Goal: Information Seeking & Learning: Learn about a topic

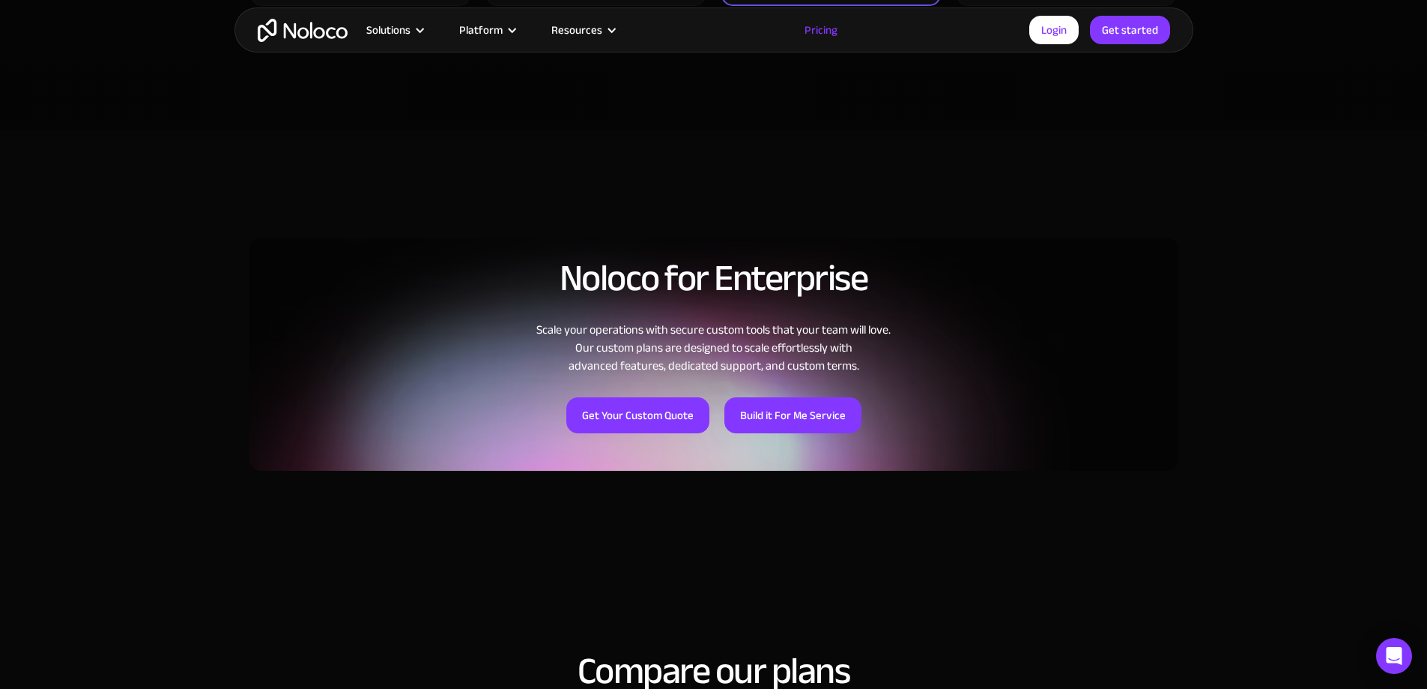
scroll to position [1649, 0]
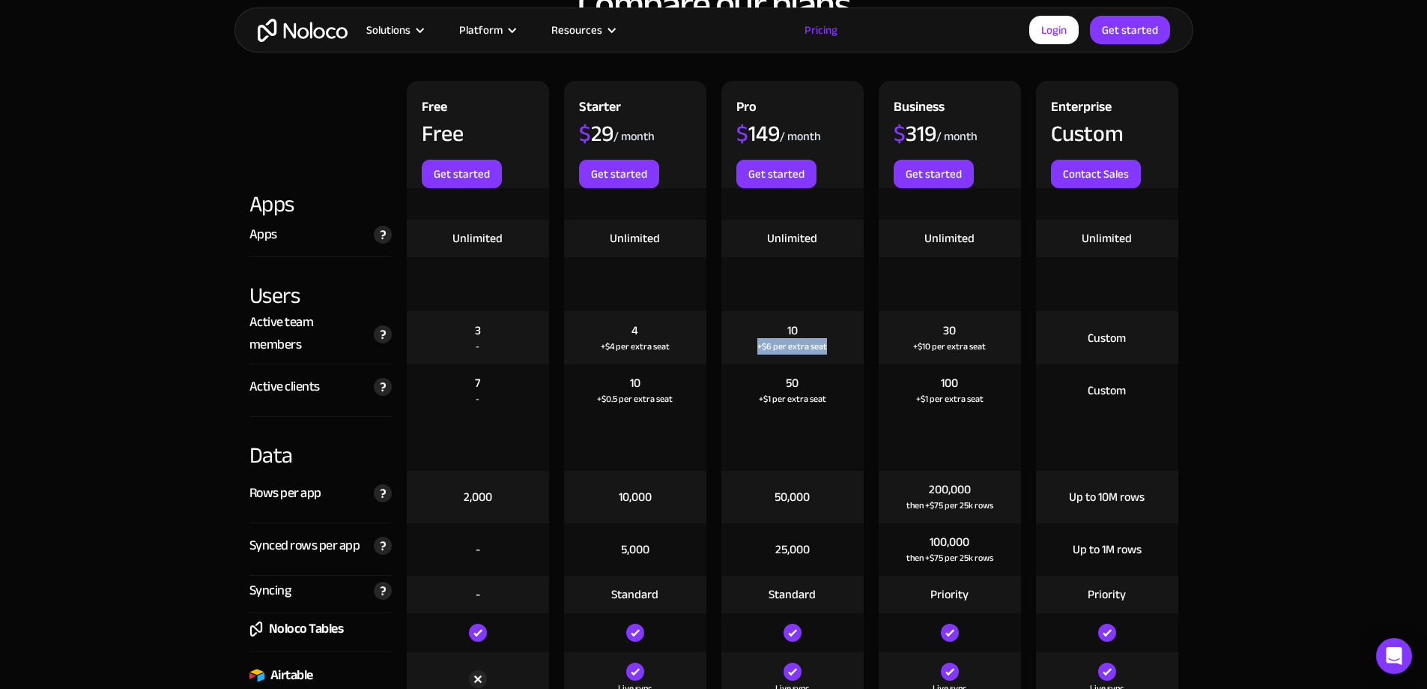
drag, startPoint x: 834, startPoint y: 348, endPoint x: 753, endPoint y: 348, distance: 80.9
click at [753, 348] on div "10 +$6 per extra seat" at bounding box center [793, 337] width 142 height 53
drag, startPoint x: 755, startPoint y: 348, endPoint x: 841, endPoint y: 342, distance: 85.6
click at [841, 342] on div "10 +$6 per extra seat" at bounding box center [793, 337] width 142 height 53
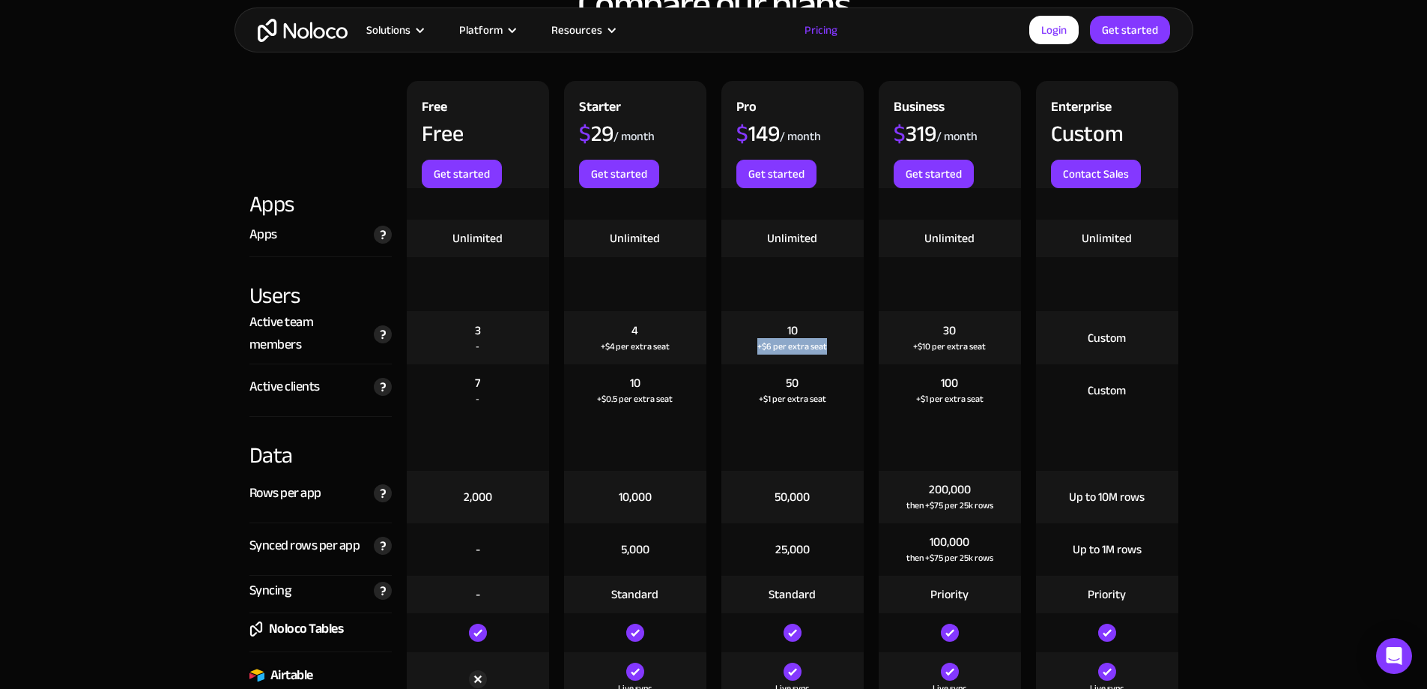
click at [841, 342] on div "10 +$6 per extra seat" at bounding box center [793, 337] width 142 height 53
click at [829, 342] on div "10 +$6 per extra seat" at bounding box center [793, 337] width 142 height 53
drag, startPoint x: 826, startPoint y: 343, endPoint x: 755, endPoint y: 344, distance: 71.9
click at [755, 344] on div "10 +$6 per extra seat" at bounding box center [793, 337] width 142 height 53
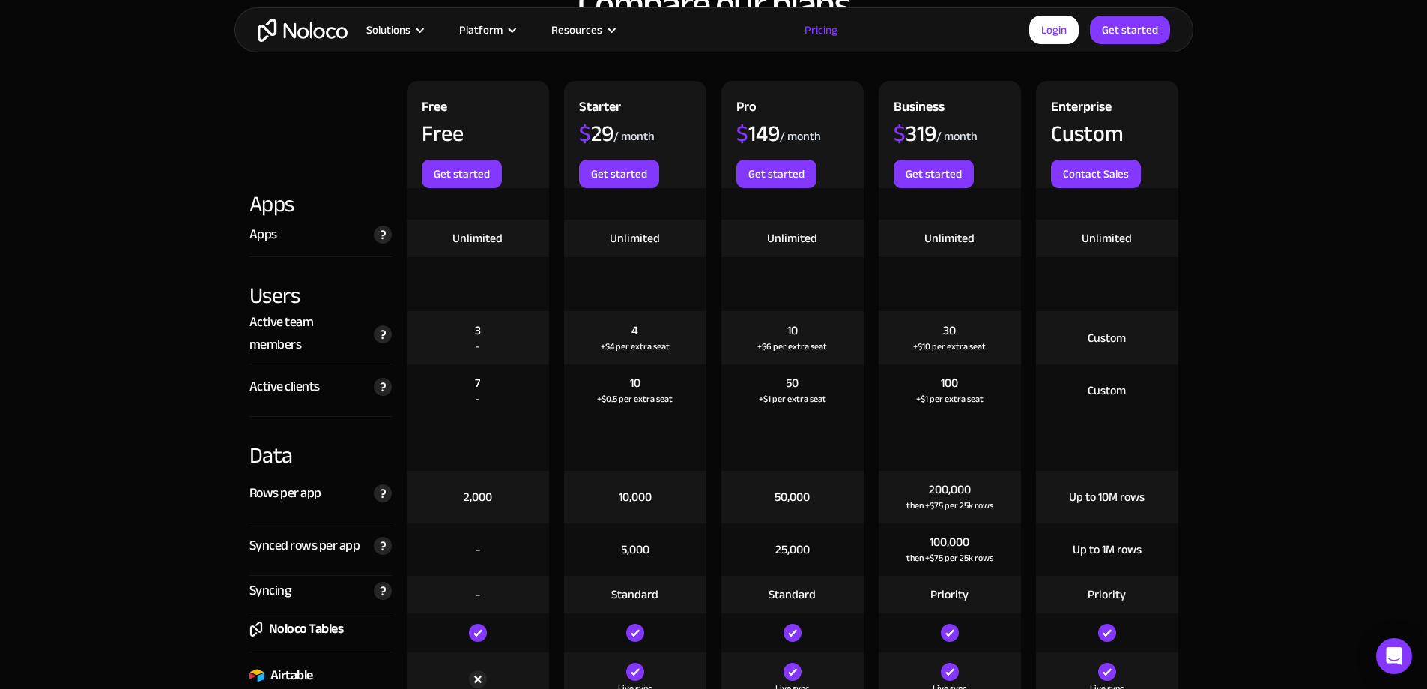
drag, startPoint x: 755, startPoint y: 346, endPoint x: 777, endPoint y: 348, distance: 21.8
click at [838, 344] on div "10 +$6 per extra seat" at bounding box center [793, 337] width 142 height 53
drag, startPoint x: 777, startPoint y: 348, endPoint x: 754, endPoint y: 348, distance: 23.2
click at [755, 348] on div "10 +$6 per extra seat" at bounding box center [793, 337] width 142 height 53
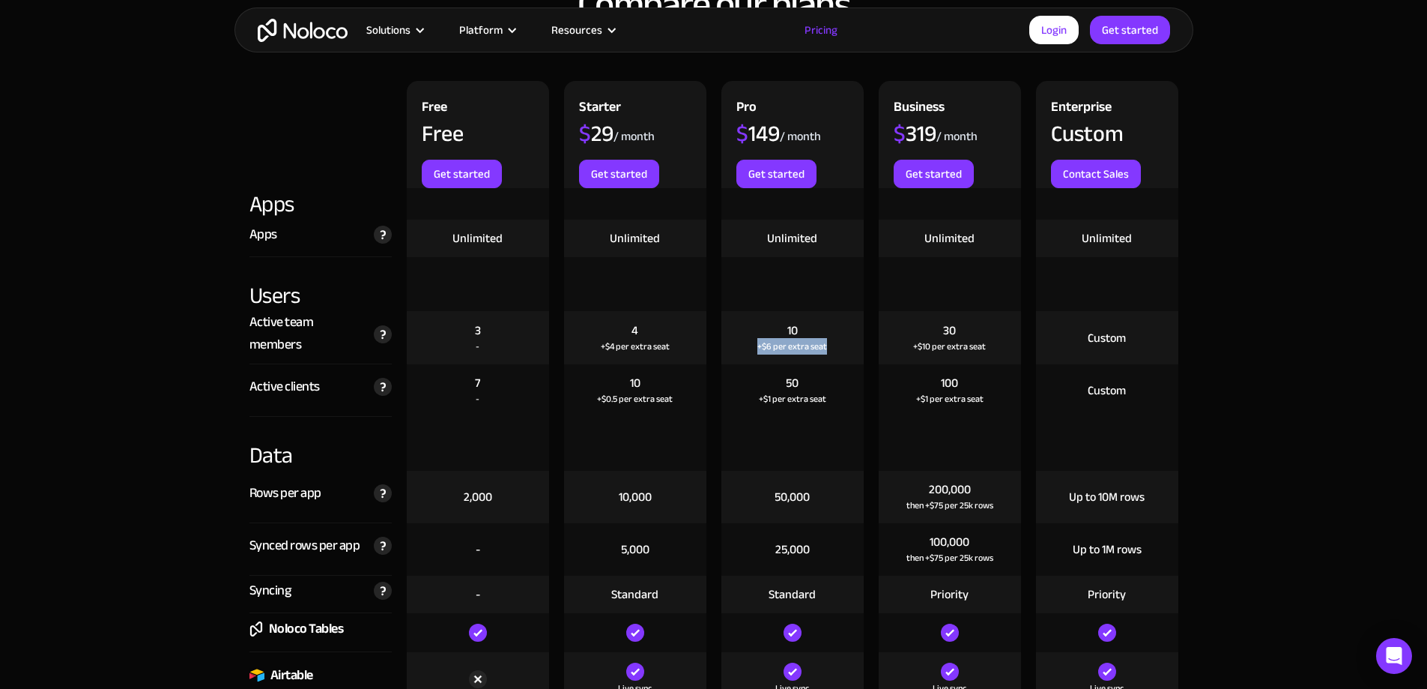
click at [753, 348] on div "10 +$6 per extra seat" at bounding box center [793, 337] width 142 height 53
drag, startPoint x: 959, startPoint y: 383, endPoint x: 934, endPoint y: 383, distance: 24.7
click at [934, 383] on div "100 +$1 per extra seat" at bounding box center [950, 390] width 142 height 52
drag, startPoint x: 940, startPoint y: 387, endPoint x: 968, endPoint y: 381, distance: 28.2
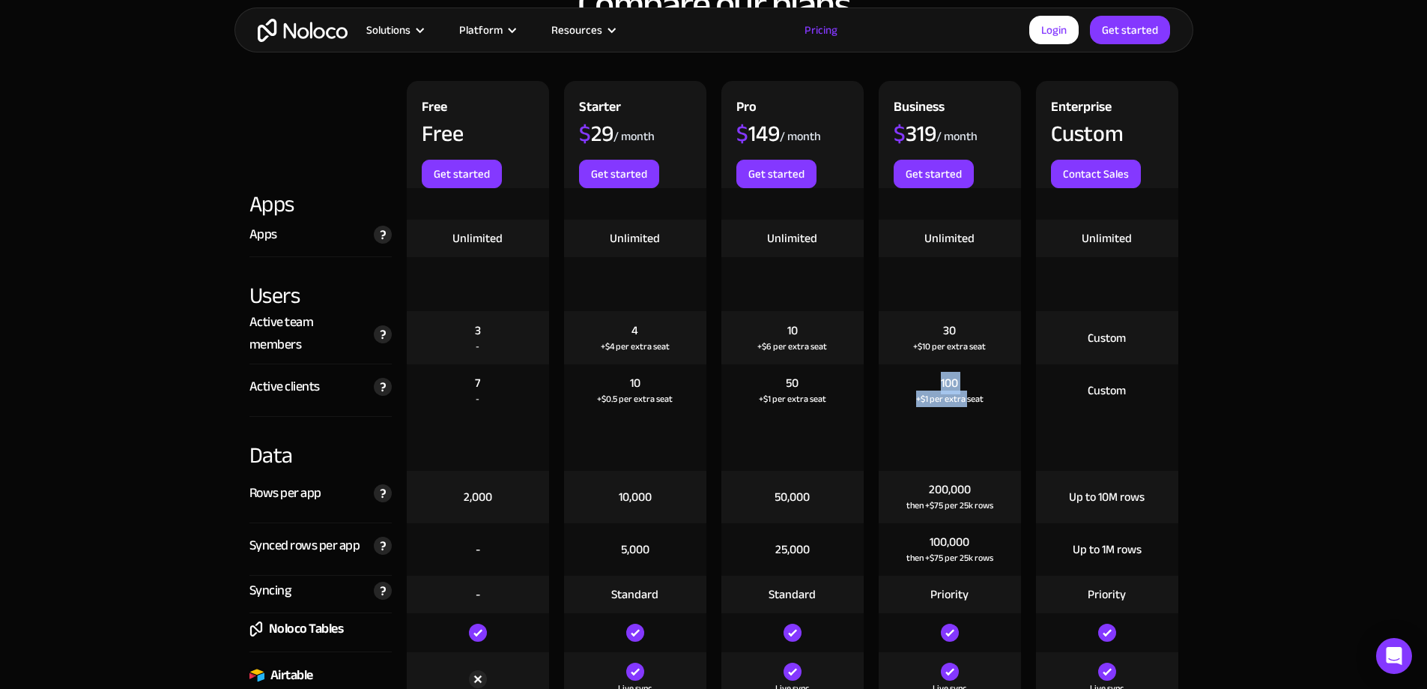
click at [968, 381] on div "100 +$1 per extra seat" at bounding box center [950, 390] width 142 height 52
click at [969, 381] on div "100 +$1 per extra seat" at bounding box center [950, 390] width 142 height 52
drag, startPoint x: 961, startPoint y: 381, endPoint x: 939, endPoint y: 384, distance: 21.8
click at [939, 384] on div "100 +$1 per extra seat" at bounding box center [950, 390] width 142 height 52
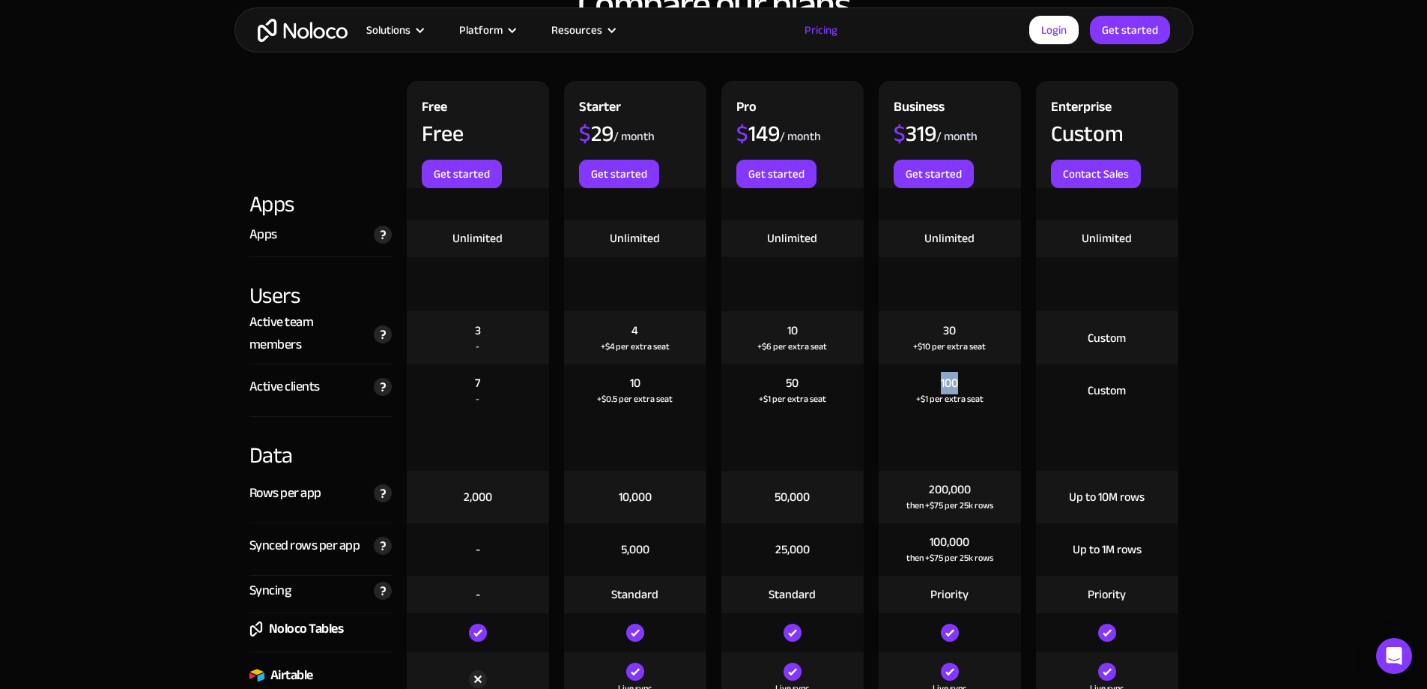
drag, startPoint x: 942, startPoint y: 384, endPoint x: 964, endPoint y: 384, distance: 21.7
click at [964, 384] on div "100 +$1 per extra seat" at bounding box center [950, 390] width 142 height 52
drag, startPoint x: 961, startPoint y: 383, endPoint x: 938, endPoint y: 384, distance: 22.5
click at [938, 384] on div "100 +$1 per extra seat" at bounding box center [950, 390] width 142 height 52
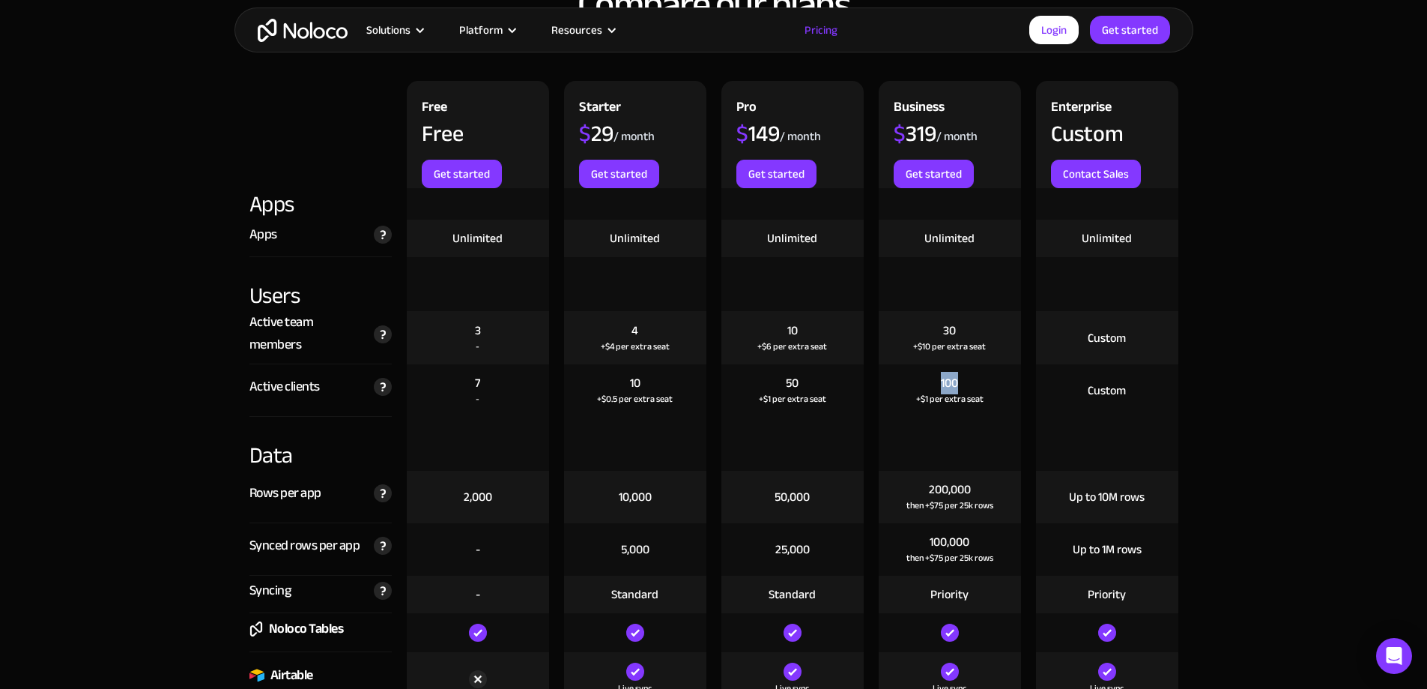
click at [938, 384] on div "100 +$1 per extra seat" at bounding box center [950, 390] width 142 height 52
drag, startPoint x: 994, startPoint y: 559, endPoint x: 960, endPoint y: 558, distance: 34.5
click at [960, 558] on div "100,000 then +$75 per 25k rows" at bounding box center [950, 549] width 142 height 52
click at [960, 558] on div "then +$75 per 25k rows" at bounding box center [950, 557] width 87 height 15
drag, startPoint x: 960, startPoint y: 557, endPoint x: 971, endPoint y: 556, distance: 11.3
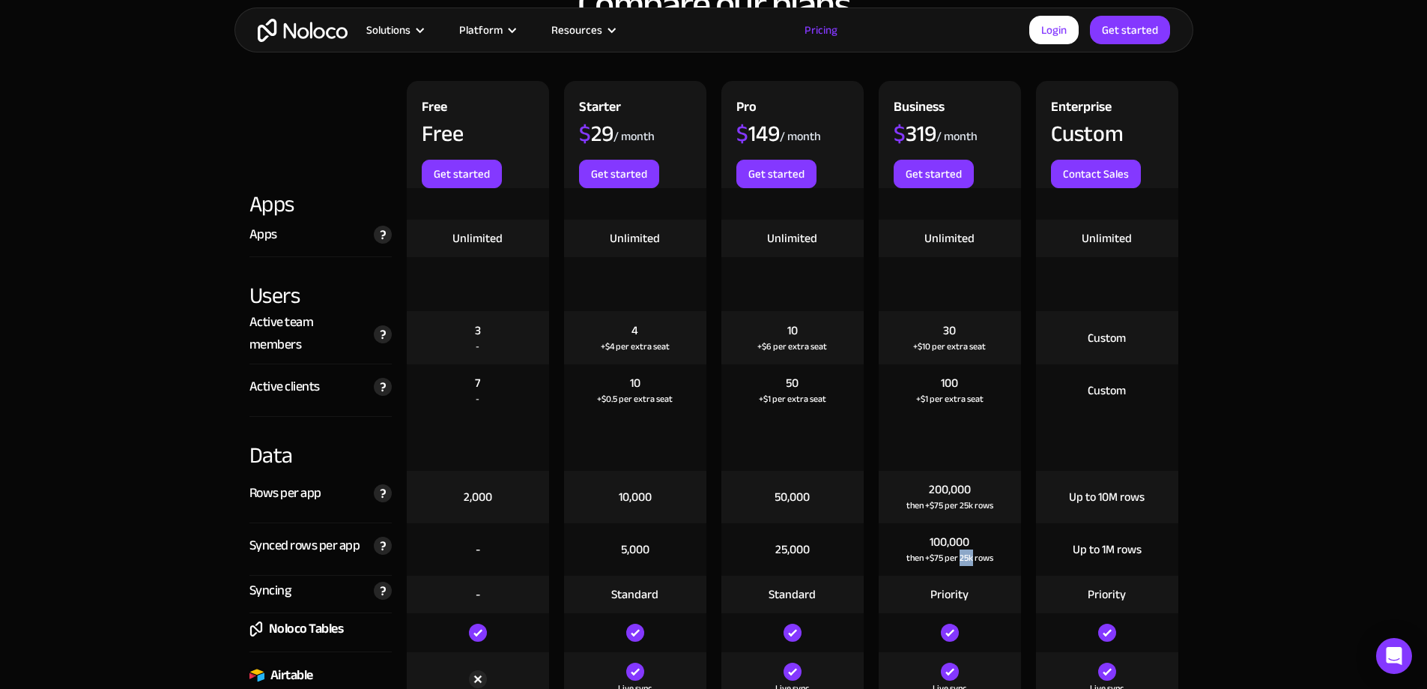
click at [971, 556] on div "then +$75 per 25k rows" at bounding box center [950, 557] width 87 height 15
drag, startPoint x: 971, startPoint y: 556, endPoint x: 961, endPoint y: 557, distance: 10.5
click at [961, 557] on div "then +$75 per 25k rows" at bounding box center [950, 557] width 87 height 15
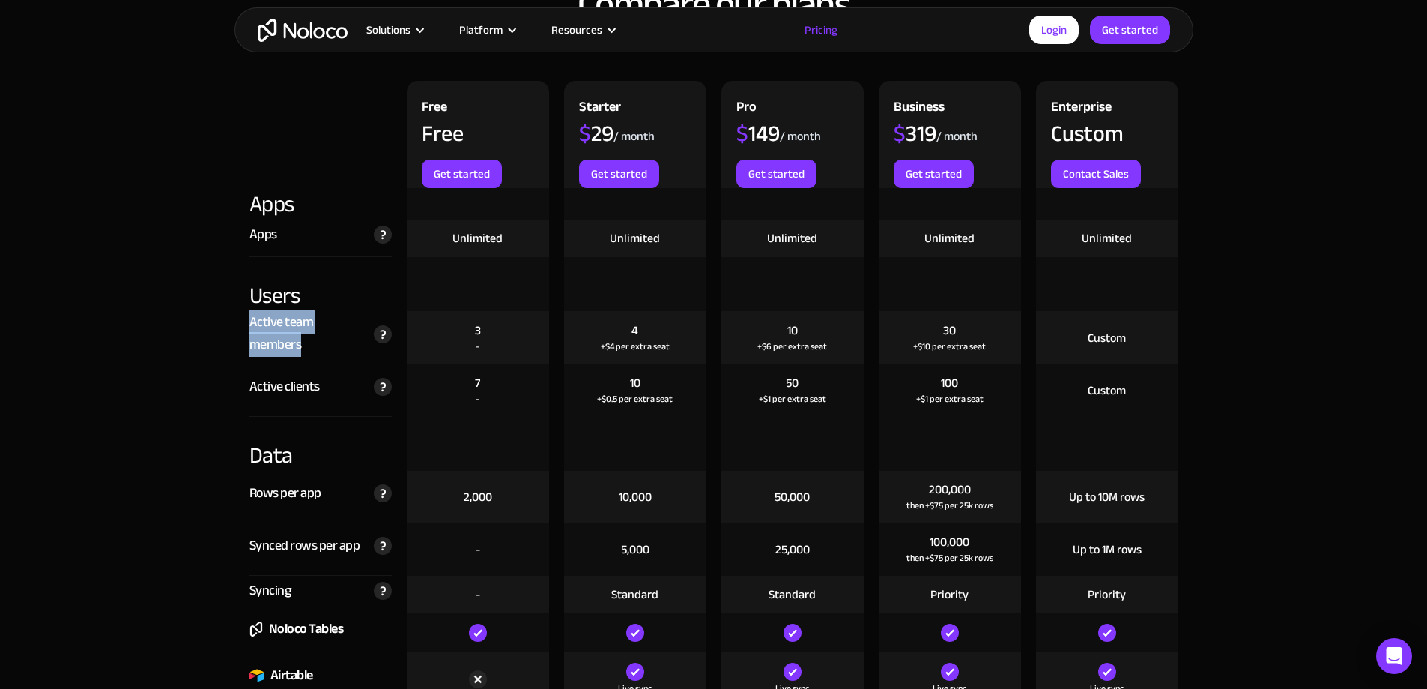
drag, startPoint x: 312, startPoint y: 341, endPoint x: 244, endPoint y: 322, distance: 70.0
click at [244, 322] on div "Active team members The total number of unique users that log in to your team's…" at bounding box center [320, 337] width 157 height 53
click at [297, 332] on div "Active team members" at bounding box center [308, 333] width 117 height 45
drag, startPoint x: 937, startPoint y: 378, endPoint x: 982, endPoint y: 388, distance: 45.3
click at [982, 388] on div "100 +$1 per extra seat" at bounding box center [950, 390] width 142 height 52
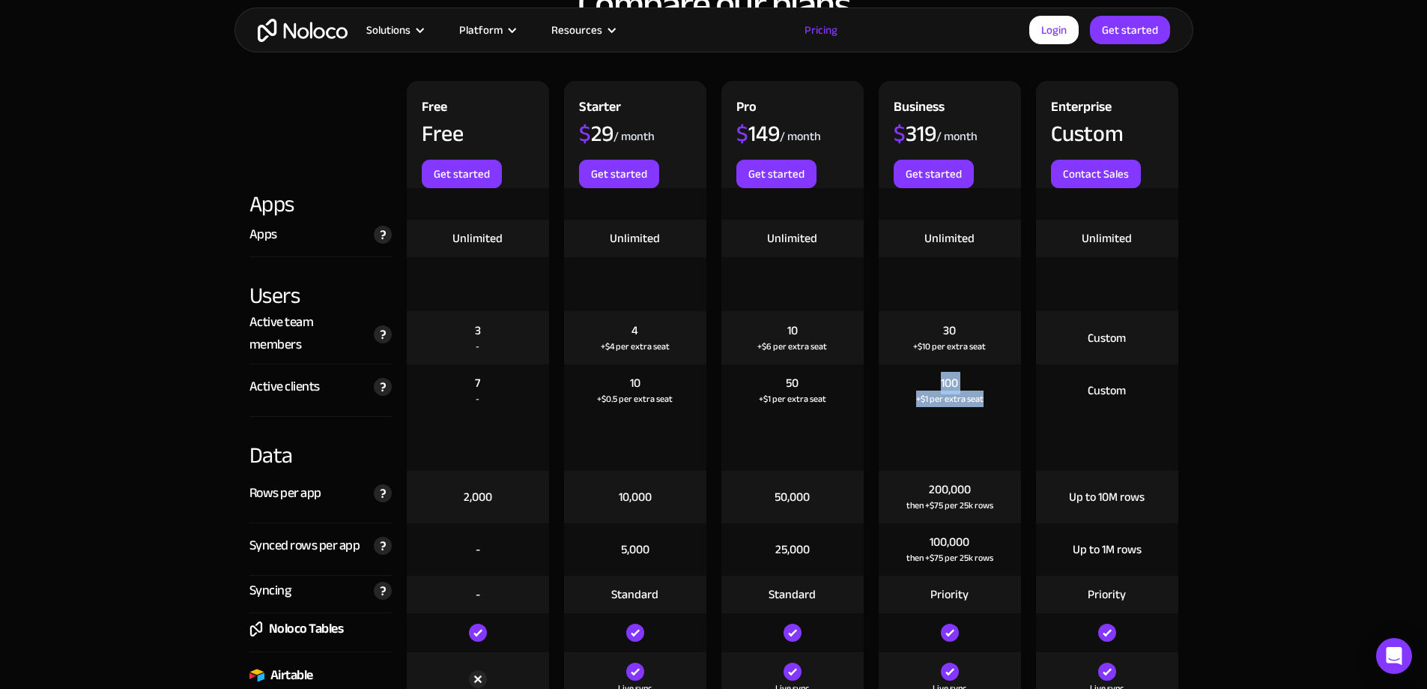
click at [995, 395] on div "100 +$1 per extra seat" at bounding box center [950, 390] width 142 height 52
drag, startPoint x: 992, startPoint y: 395, endPoint x: 938, endPoint y: 379, distance: 56.2
click at [938, 379] on div "100 +$1 per extra seat" at bounding box center [950, 390] width 142 height 52
drag, startPoint x: 937, startPoint y: 387, endPoint x: 997, endPoint y: 393, distance: 59.6
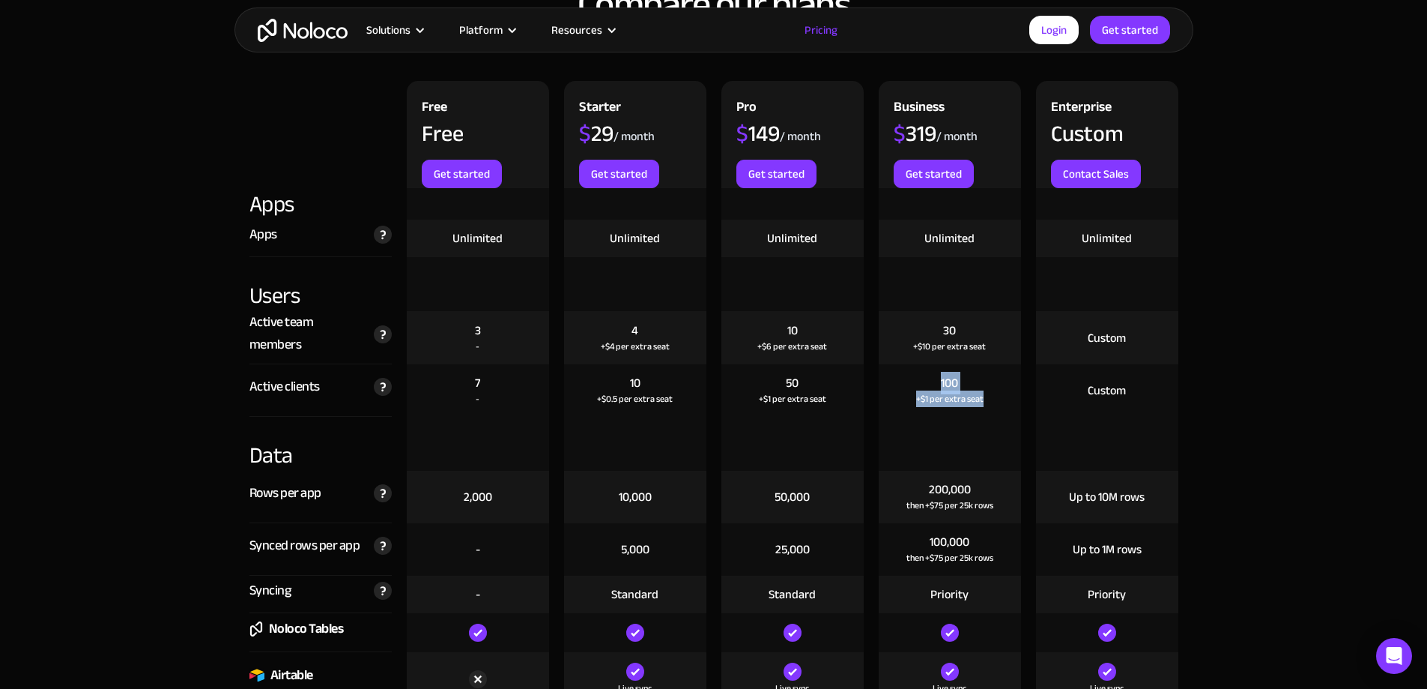
click at [997, 393] on div "100 +$1 per extra seat" at bounding box center [950, 390] width 142 height 52
drag, startPoint x: 836, startPoint y: 342, endPoint x: 774, endPoint y: 326, distance: 64.3
click at [774, 326] on div "10 +$6 per extra seat" at bounding box center [793, 337] width 142 height 53
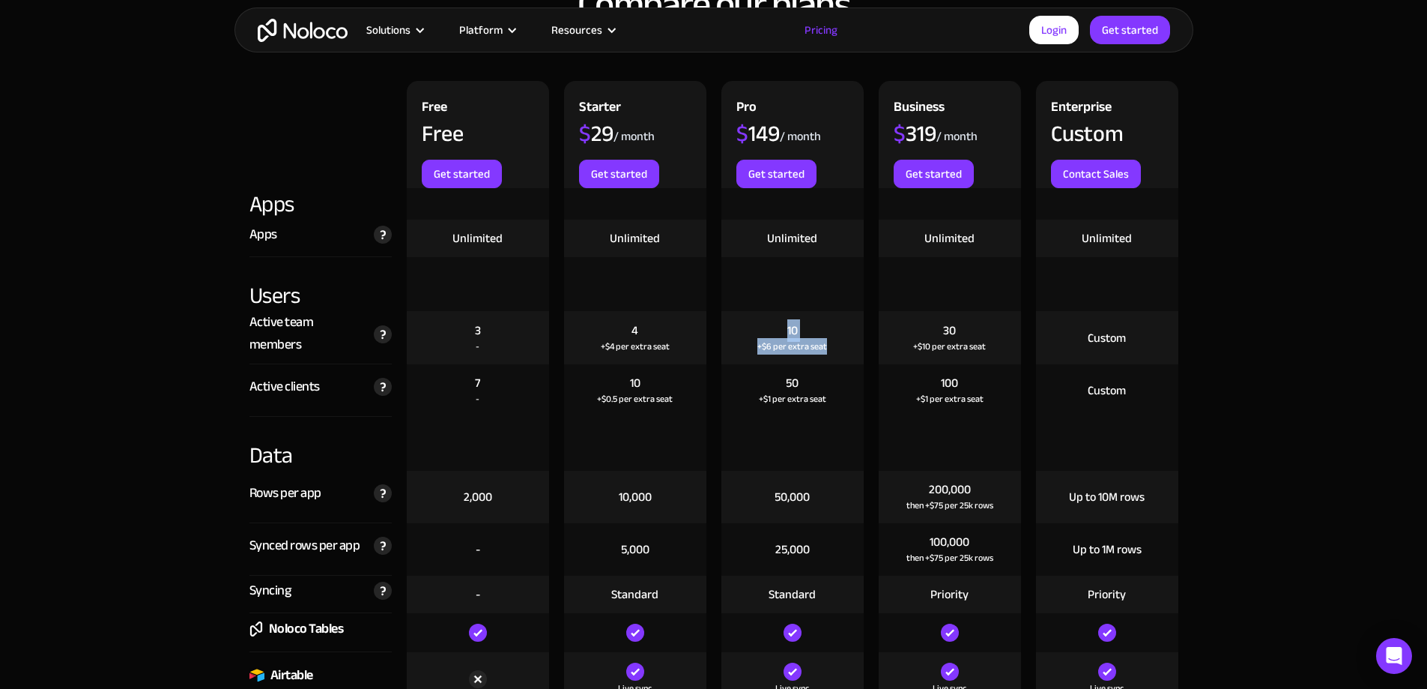
drag, startPoint x: 781, startPoint y: 328, endPoint x: 826, endPoint y: 342, distance: 46.9
click at [826, 342] on div "10 +$6 per extra seat" at bounding box center [793, 337] width 142 height 53
click at [826, 342] on div "+$6 per extra seat" at bounding box center [793, 346] width 70 height 15
drag, startPoint x: 825, startPoint y: 346, endPoint x: 784, endPoint y: 334, distance: 42.2
click at [784, 334] on div "10 +$6 per extra seat" at bounding box center [793, 337] width 142 height 53
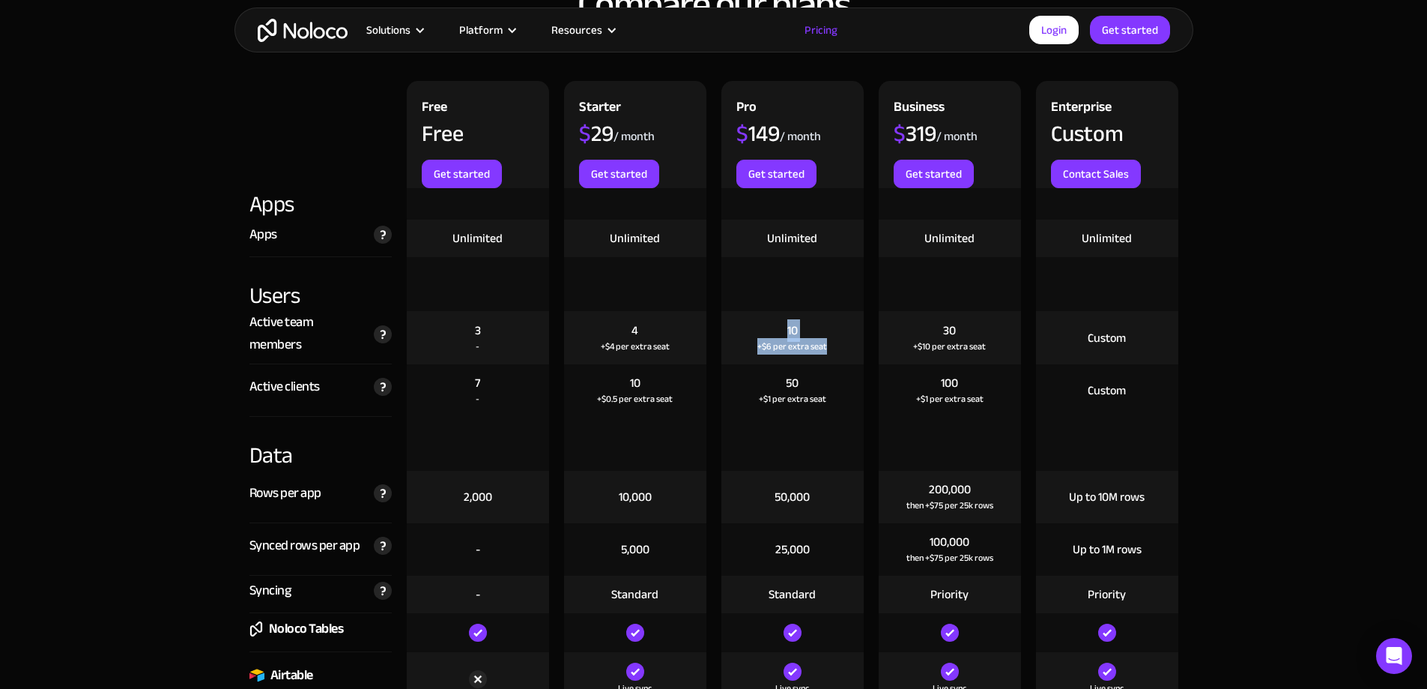
click at [784, 334] on div "10 +$6 per extra seat" at bounding box center [793, 337] width 142 height 53
drag, startPoint x: 787, startPoint y: 330, endPoint x: 836, endPoint y: 342, distance: 50.7
click at [836, 342] on div "10 +$6 per extra seat" at bounding box center [793, 337] width 142 height 53
click at [823, 344] on div "+$6 per extra seat" at bounding box center [793, 346] width 70 height 15
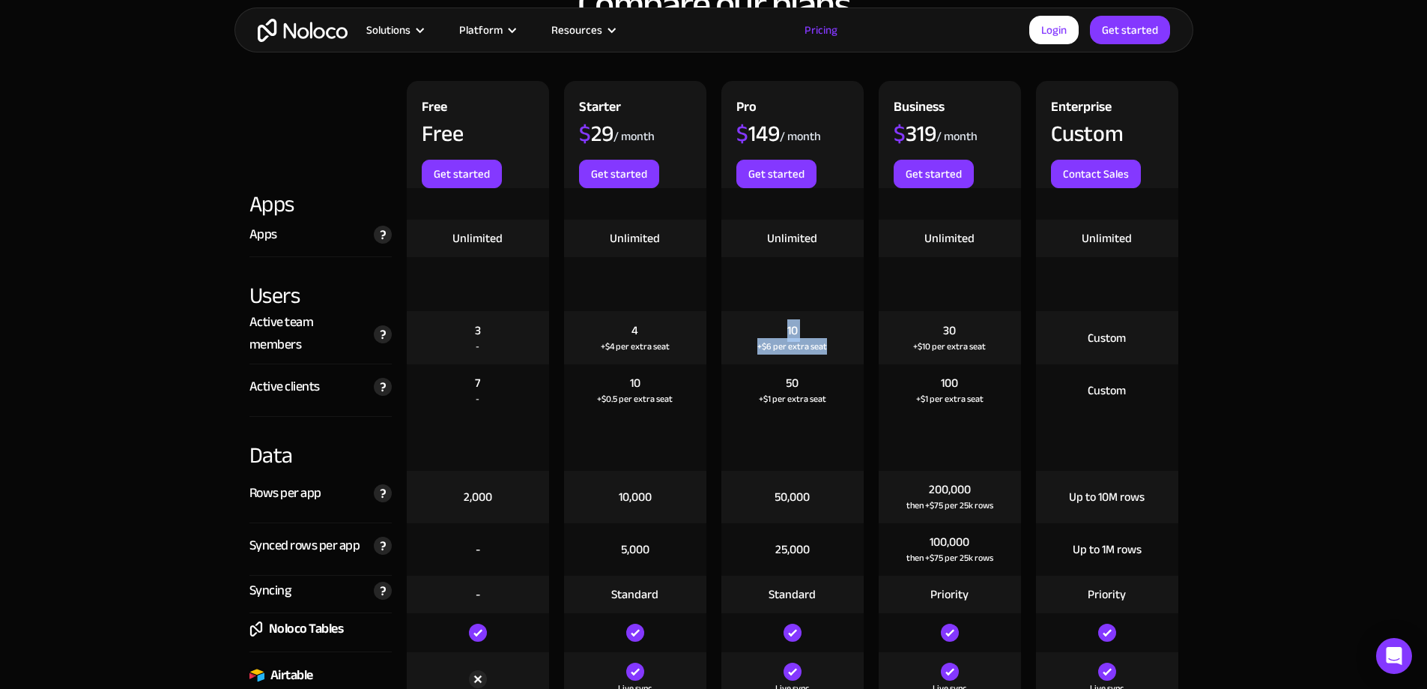
drag, startPoint x: 829, startPoint y: 344, endPoint x: 787, endPoint y: 334, distance: 43.1
click at [787, 334] on div "10 +$6 per extra seat" at bounding box center [793, 337] width 142 height 53
click at [787, 334] on div "10" at bounding box center [792, 330] width 10 height 16
drag, startPoint x: 787, startPoint y: 330, endPoint x: 840, endPoint y: 345, distance: 55.1
click at [840, 345] on div "10 +$6 per extra seat" at bounding box center [793, 337] width 142 height 53
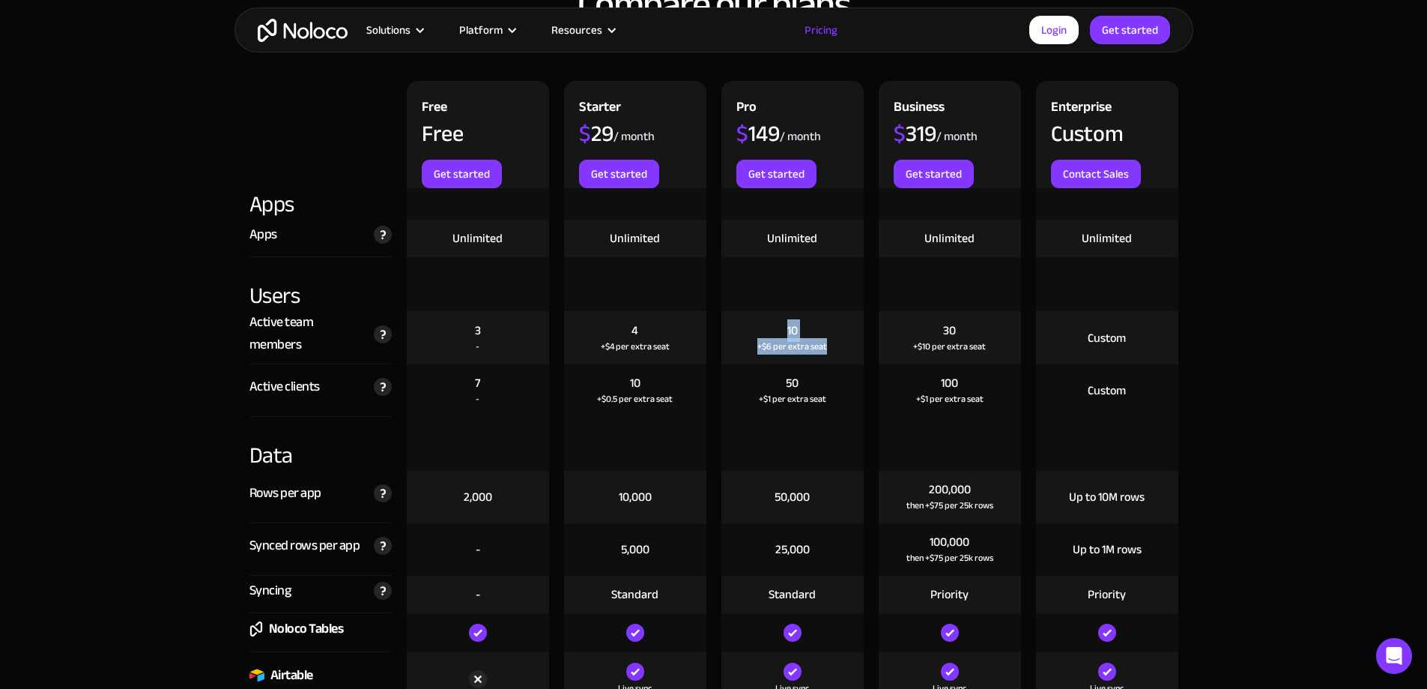
click at [840, 345] on div "10 +$6 per extra seat" at bounding box center [793, 337] width 142 height 53
drag, startPoint x: 828, startPoint y: 345, endPoint x: 787, endPoint y: 326, distance: 45.3
click at [787, 326] on div "10 +$6 per extra seat" at bounding box center [793, 337] width 142 height 53
click at [787, 326] on div "10" at bounding box center [792, 330] width 10 height 16
drag, startPoint x: 787, startPoint y: 326, endPoint x: 829, endPoint y: 342, distance: 44.8
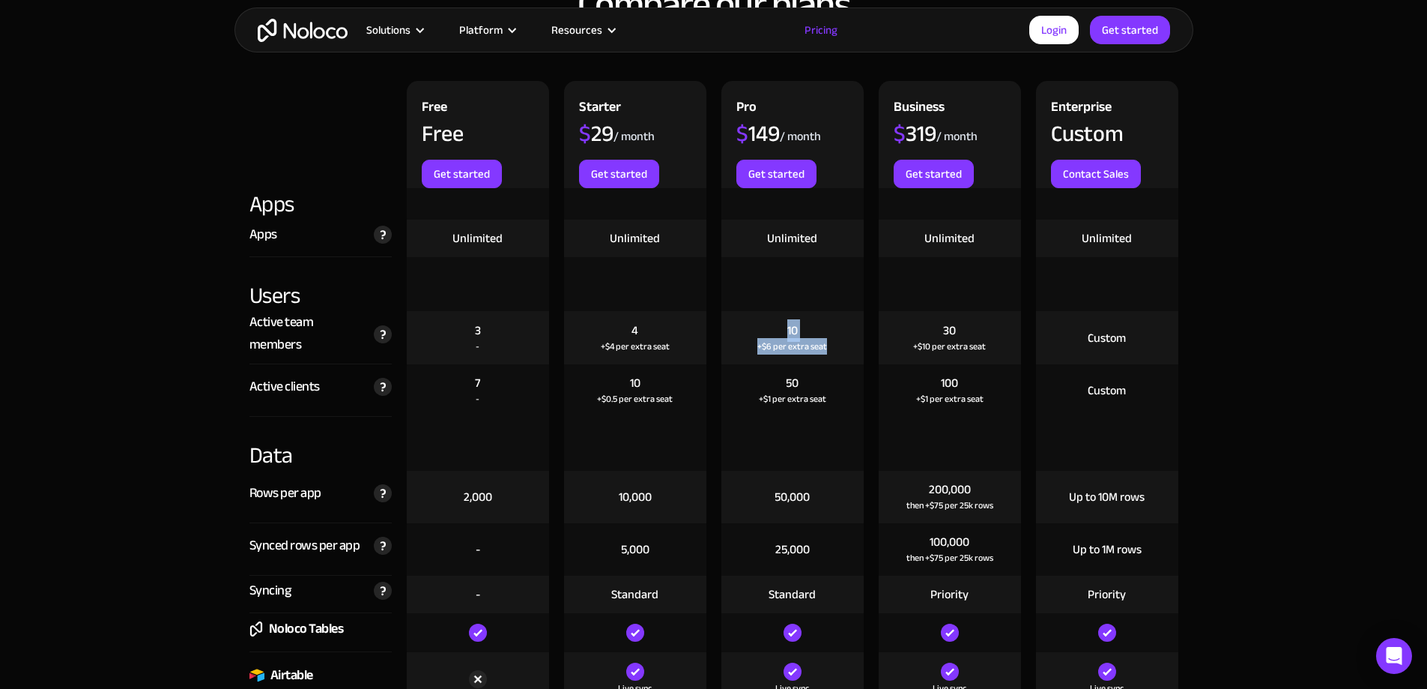
click at [829, 342] on div "10 +$6 per extra seat" at bounding box center [793, 337] width 142 height 53
